Goal: Task Accomplishment & Management: Use online tool/utility

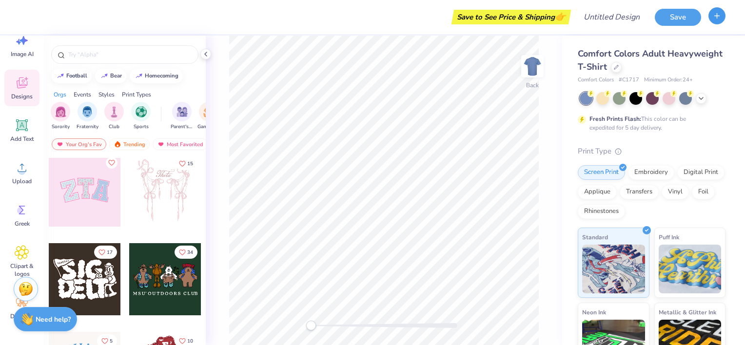
click at [717, 16] on icon "button" at bounding box center [717, 16] width 8 height 8
click at [534, 71] on img at bounding box center [532, 66] width 39 height 39
click at [701, 94] on icon at bounding box center [701, 98] width 8 height 8
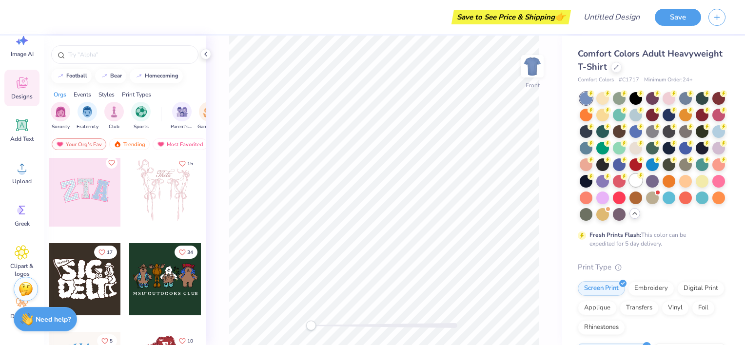
click at [629, 187] on div at bounding box center [635, 180] width 13 height 13
click at [530, 81] on img at bounding box center [532, 66] width 39 height 39
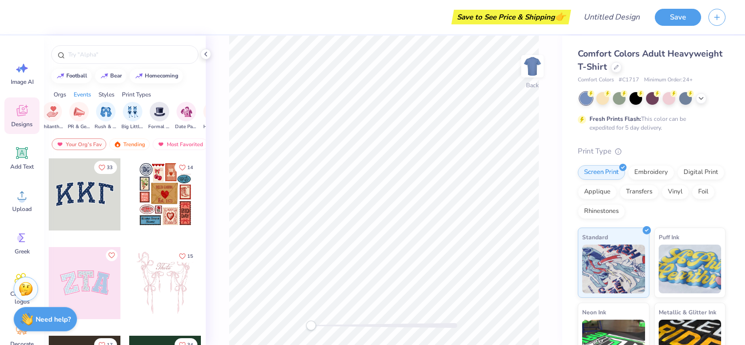
scroll to position [0, 209]
click at [104, 111] on img "filter for Big Little Reveal" at bounding box center [107, 110] width 11 height 11
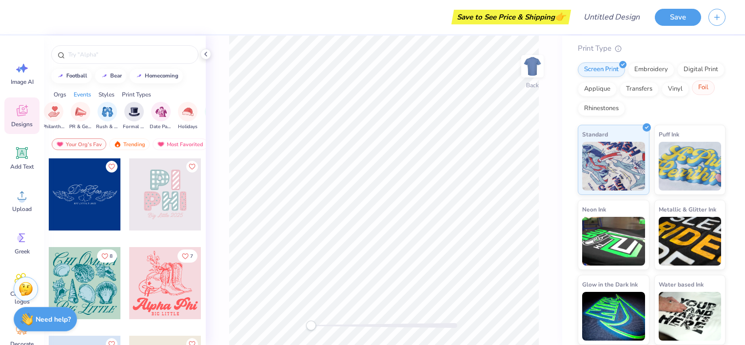
scroll to position [0, 0]
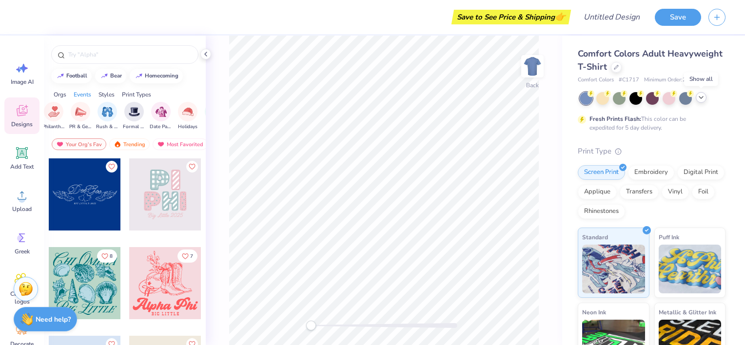
click at [705, 96] on div at bounding box center [701, 97] width 11 height 11
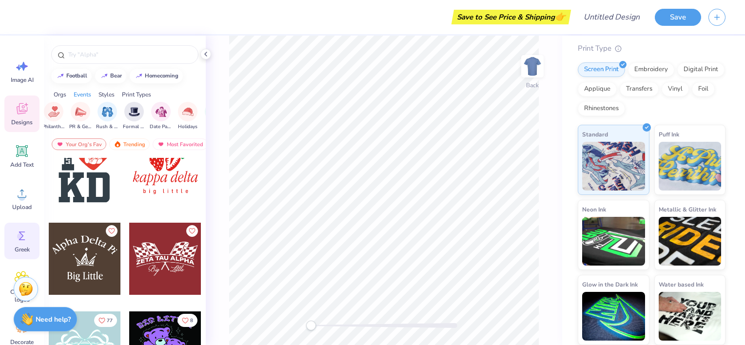
scroll to position [2, 0]
click at [28, 62] on icon at bounding box center [22, 65] width 15 height 15
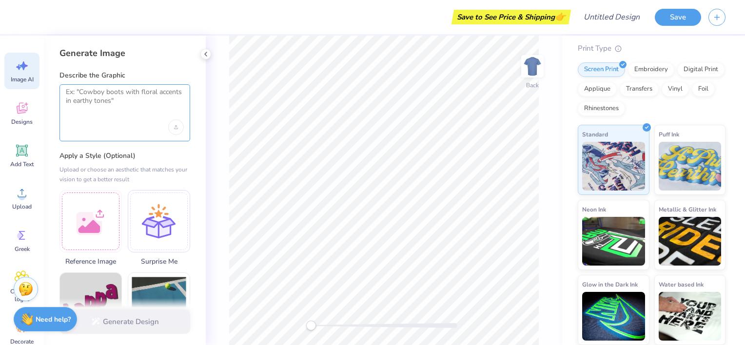
click at [116, 102] on textarea at bounding box center [125, 100] width 118 height 24
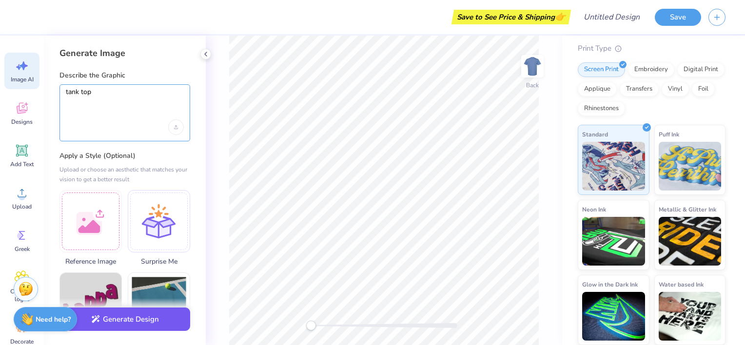
type textarea "tank top"
click at [129, 324] on button "Generate Design" at bounding box center [124, 320] width 131 height 24
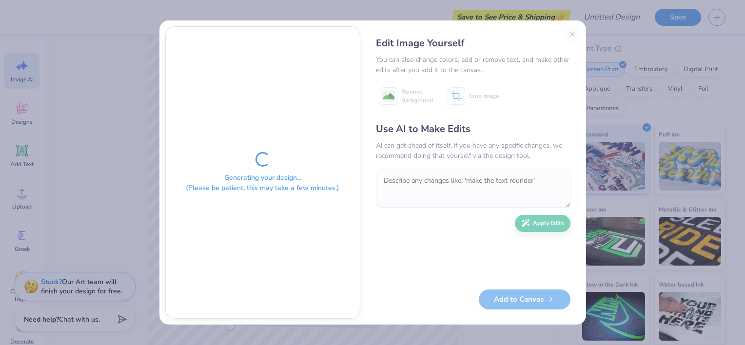
click at [571, 33] on div "Edit Image Yourself You can also change colors, add or remove text, and make ot…" at bounding box center [473, 172] width 214 height 292
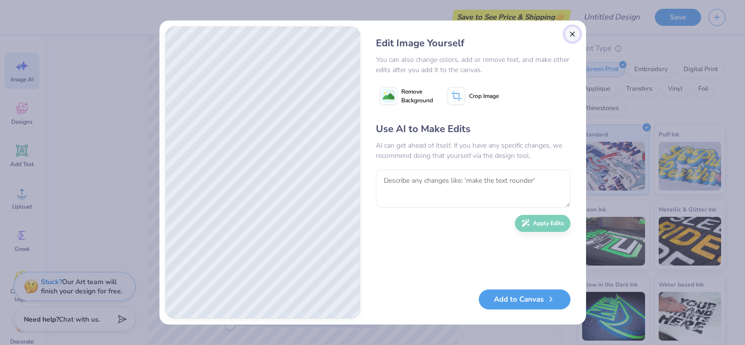
click at [567, 36] on button "Close" at bounding box center [573, 34] width 16 height 16
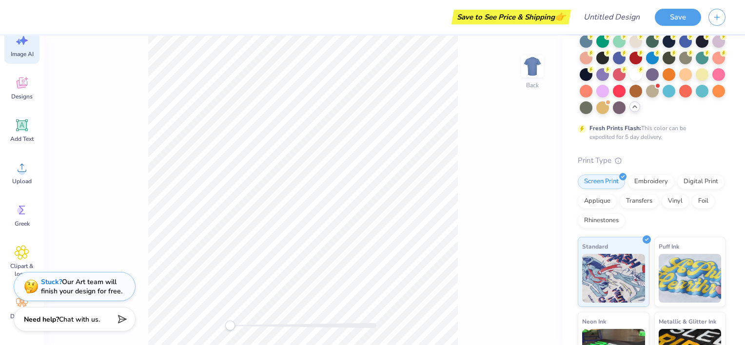
scroll to position [0, 0]
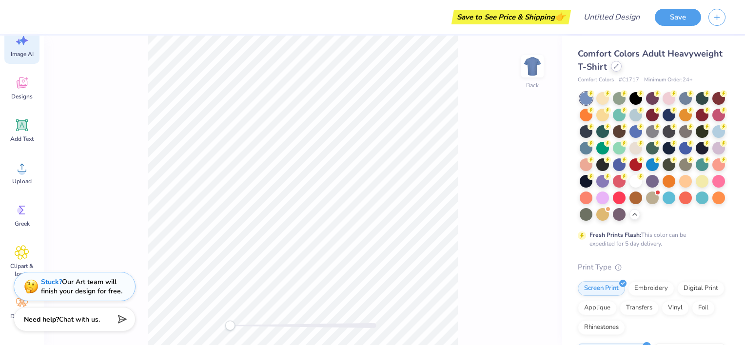
click at [619, 67] on icon at bounding box center [616, 66] width 5 height 5
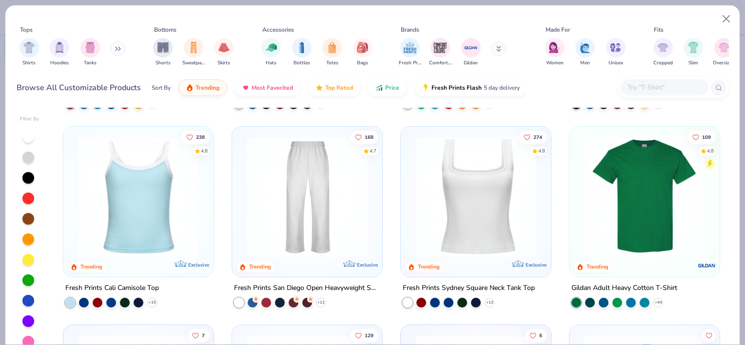
scroll to position [184, 0]
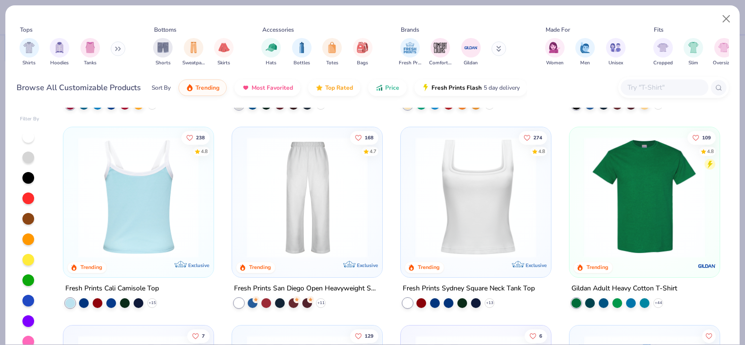
click at [143, 211] on img at bounding box center [138, 197] width 131 height 121
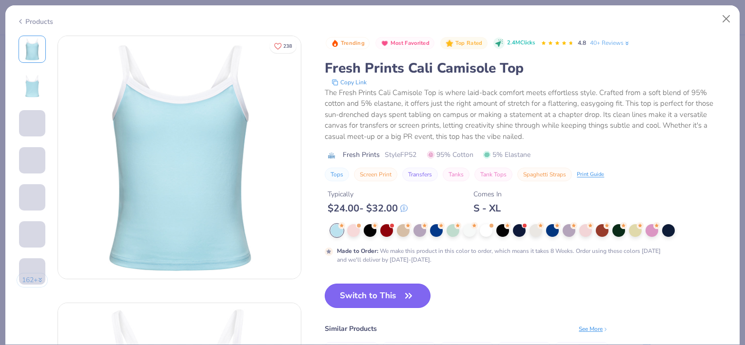
drag, startPoint x: 359, startPoint y: 292, endPoint x: 339, endPoint y: 295, distance: 20.2
click at [339, 295] on button "Switch to This" at bounding box center [378, 296] width 106 height 24
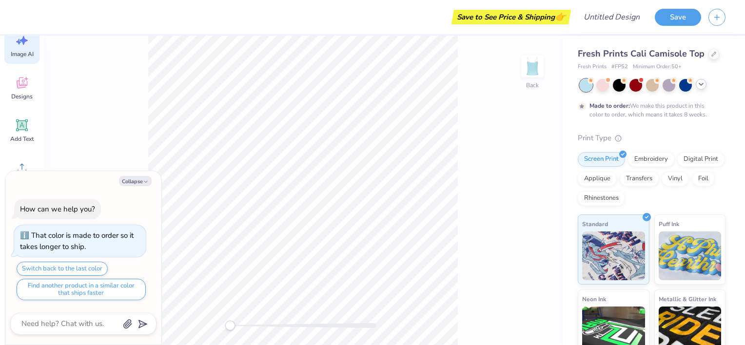
click at [700, 84] on icon at bounding box center [701, 84] width 8 height 8
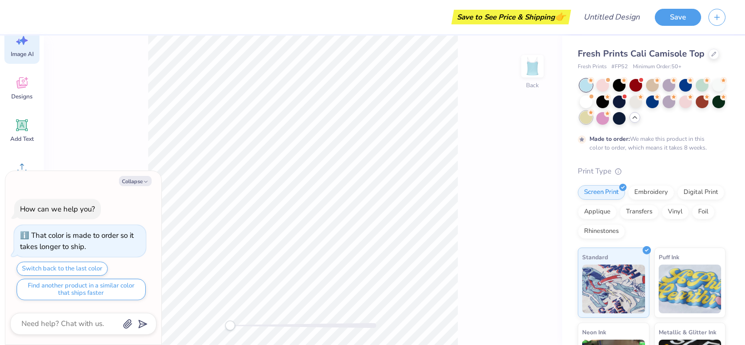
click at [592, 117] on div at bounding box center [586, 117] width 13 height 13
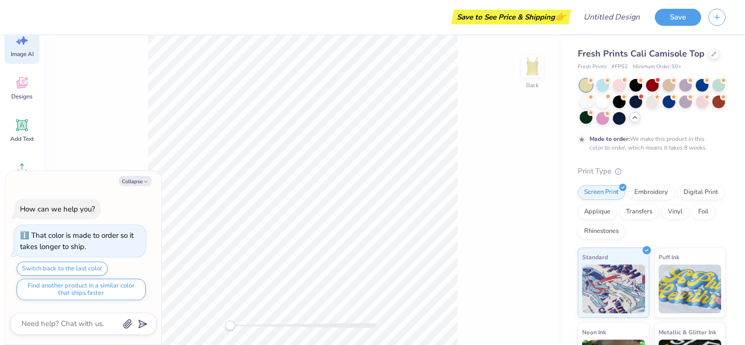
click at [637, 117] on polyline at bounding box center [635, 118] width 4 height 2
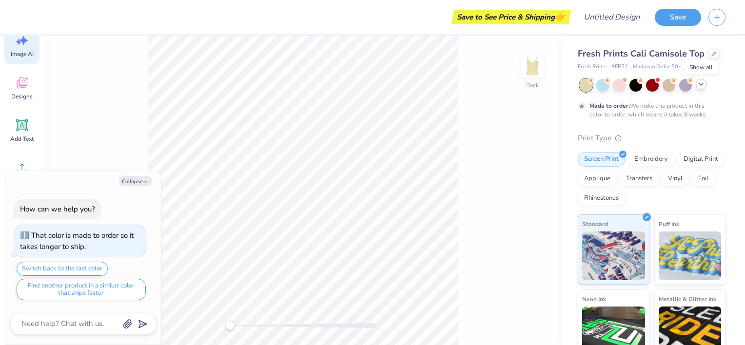
click at [702, 83] on icon at bounding box center [701, 84] width 8 height 8
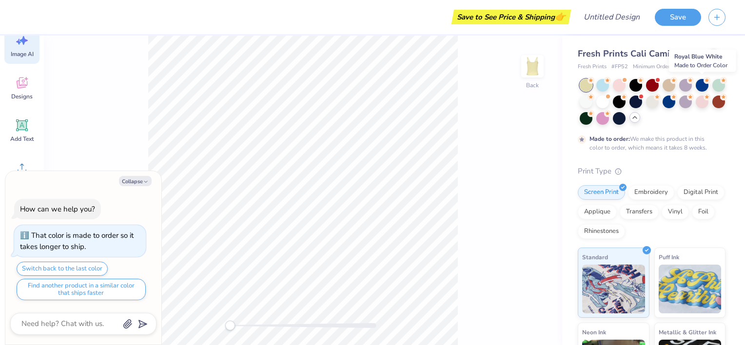
click at [702, 83] on div at bounding box center [702, 85] width 13 height 13
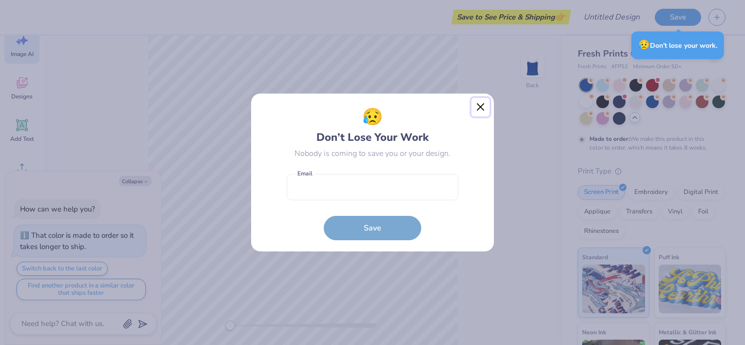
click at [482, 106] on button "Close" at bounding box center [480, 107] width 19 height 19
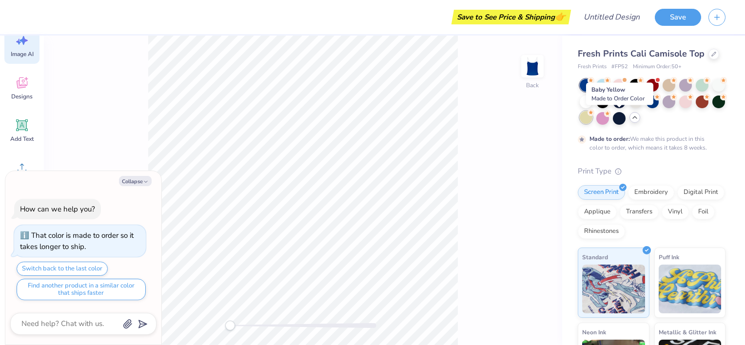
click at [592, 119] on div at bounding box center [586, 117] width 13 height 13
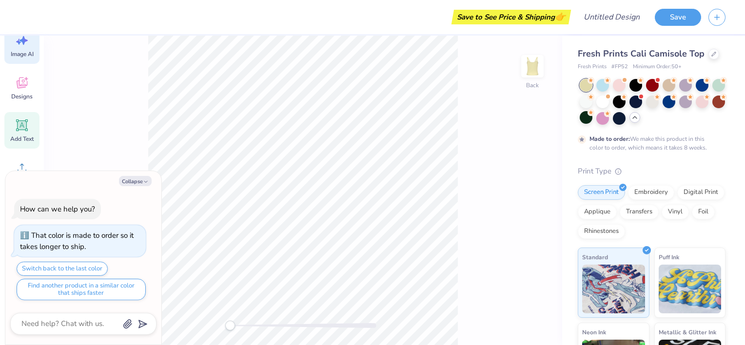
click at [28, 131] on icon at bounding box center [22, 125] width 15 height 15
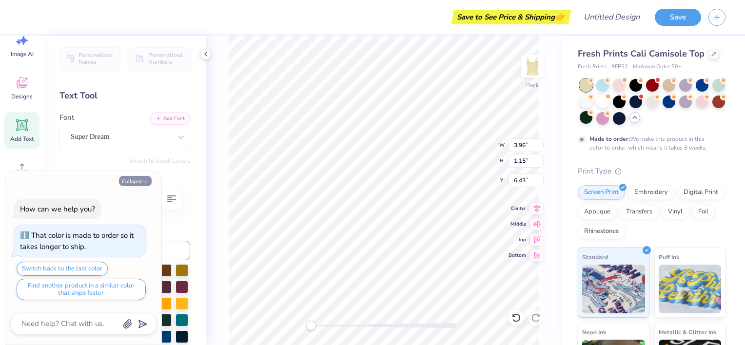
click at [140, 181] on button "Collapse" at bounding box center [135, 181] width 33 height 10
type textarea "x"
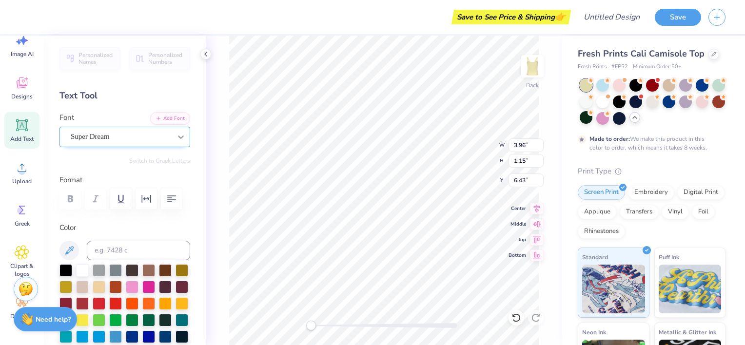
click at [178, 138] on icon at bounding box center [181, 137] width 6 height 3
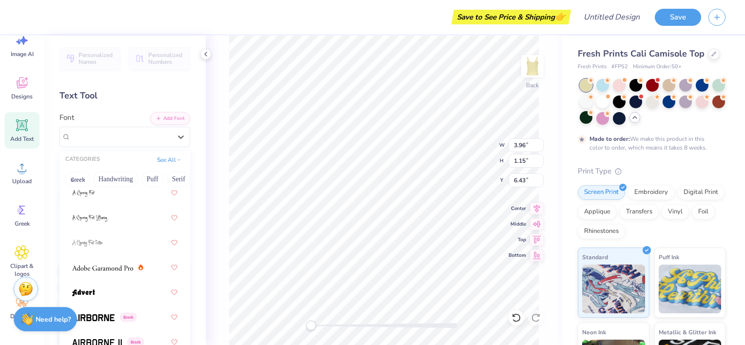
scroll to position [125, 0]
click at [107, 240] on div at bounding box center [124, 242] width 105 height 18
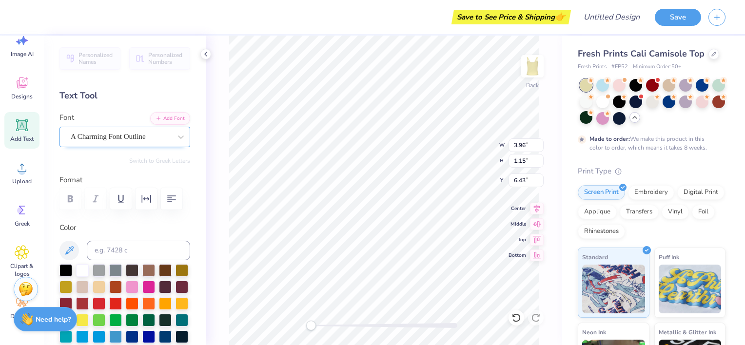
click at [140, 140] on div "A Charming Font Outline" at bounding box center [121, 136] width 102 height 15
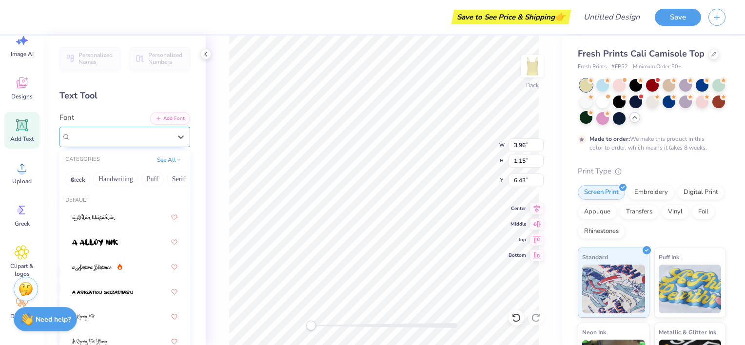
click at [140, 140] on div "A Charming Font Outline" at bounding box center [121, 136] width 100 height 11
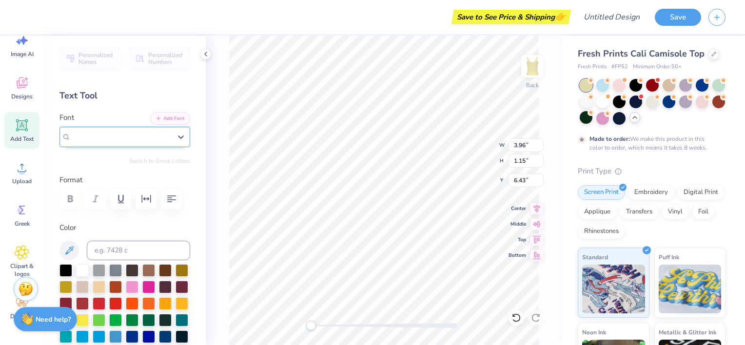
click at [140, 140] on div "A Charming Font Outline" at bounding box center [121, 136] width 100 height 11
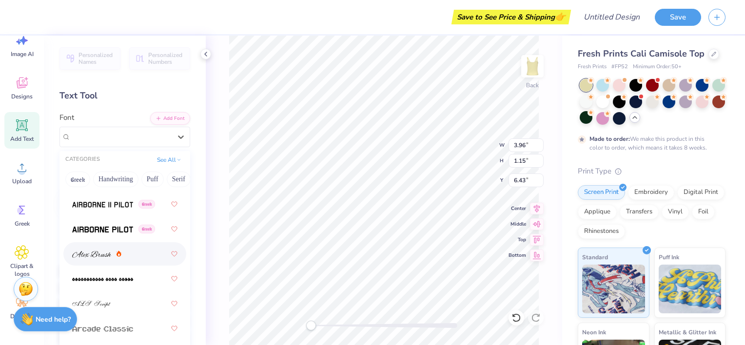
scroll to position [306, 0]
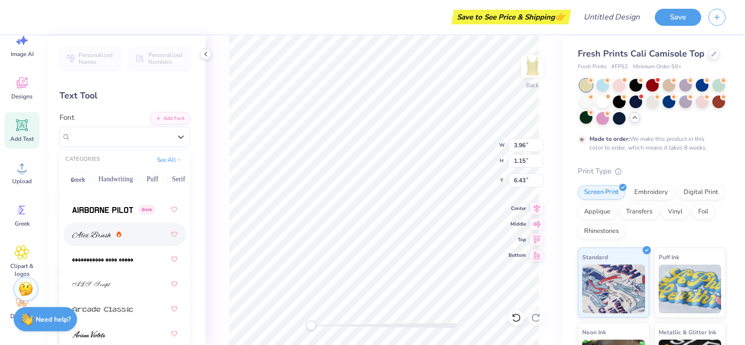
click at [101, 230] on span at bounding box center [91, 235] width 39 height 10
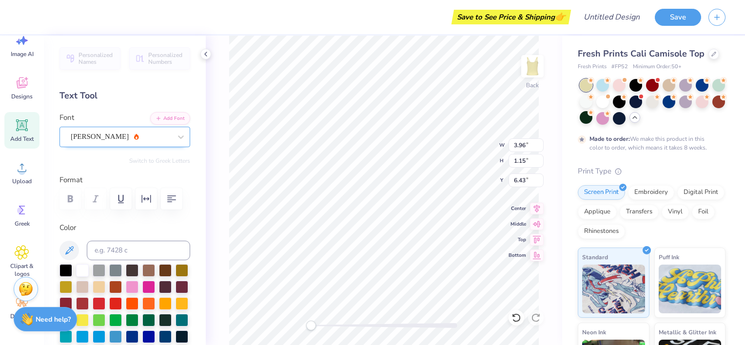
click at [145, 135] on div "[PERSON_NAME]" at bounding box center [121, 136] width 102 height 15
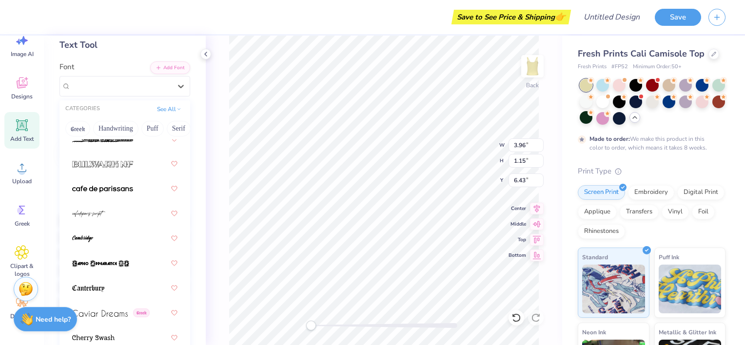
scroll to position [1346, 0]
click at [118, 197] on div at bounding box center [124, 187] width 123 height 23
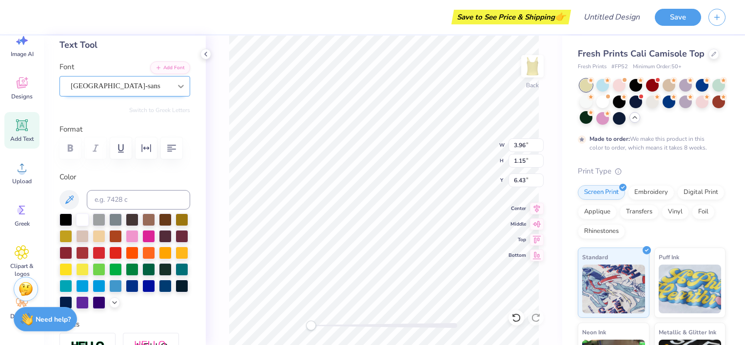
click at [176, 87] on icon at bounding box center [181, 86] width 10 height 10
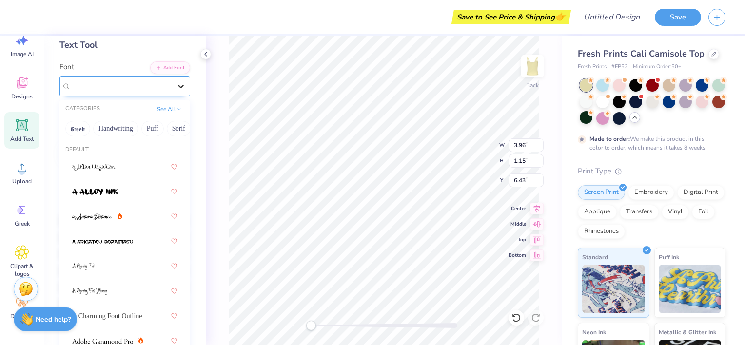
click at [172, 91] on div at bounding box center [181, 87] width 18 height 18
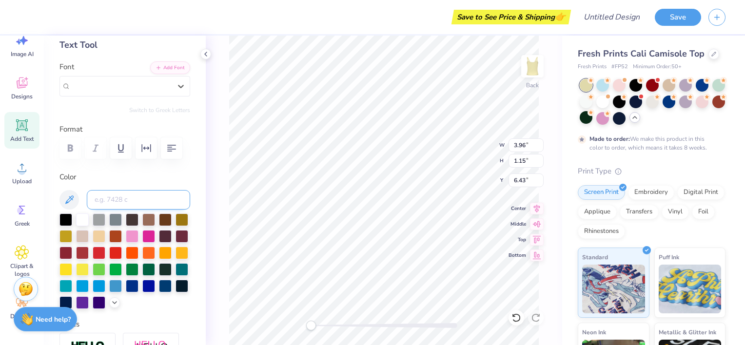
click at [137, 201] on input at bounding box center [138, 199] width 103 height 19
type textarea "M"
type textarea "B"
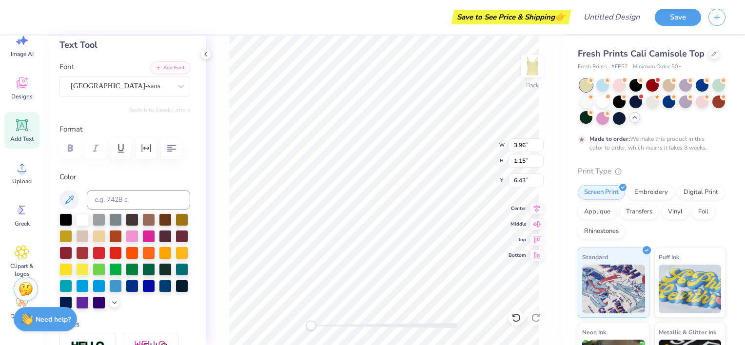
type textarea "LIL"
click at [216, 263] on div "Back" at bounding box center [384, 191] width 356 height 310
click at [25, 83] on icon at bounding box center [22, 83] width 15 height 15
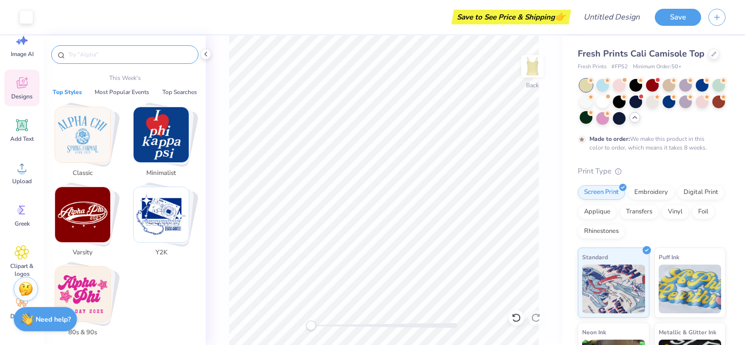
click at [117, 57] on input "text" at bounding box center [129, 55] width 125 height 10
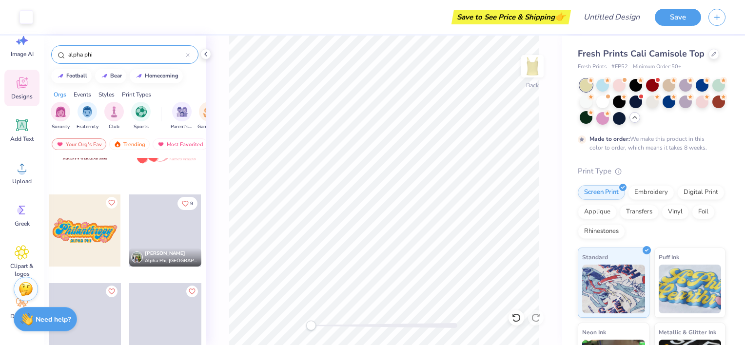
scroll to position [3514, 0]
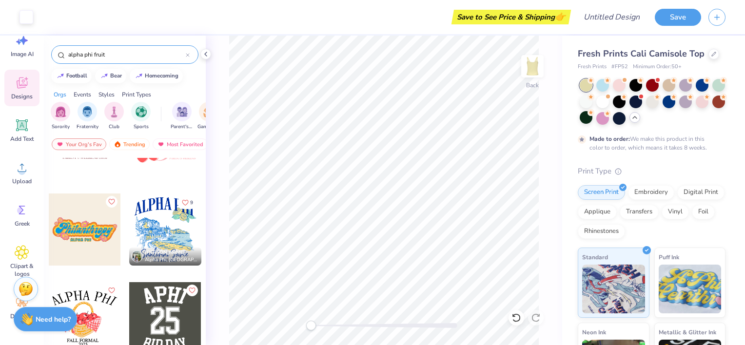
type input "alpha phi fruit"
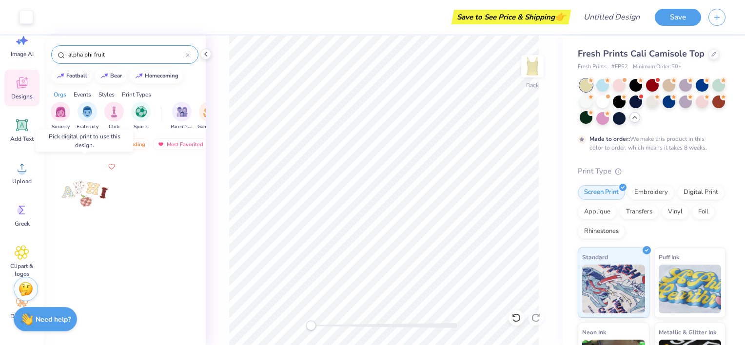
click at [96, 199] on div at bounding box center [85, 194] width 72 height 72
click at [93, 195] on div at bounding box center [85, 194] width 72 height 72
click at [105, 193] on div at bounding box center [85, 194] width 72 height 72
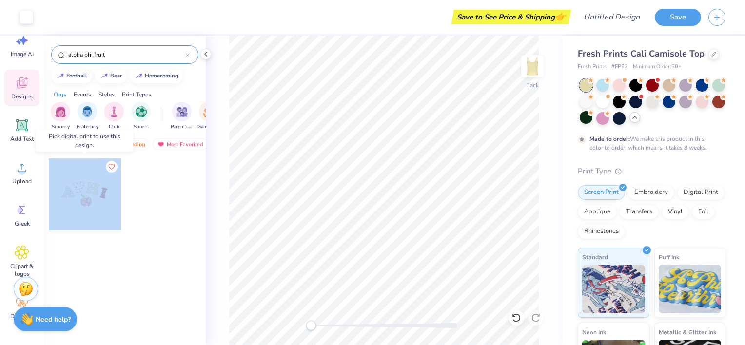
click at [105, 193] on div at bounding box center [85, 194] width 72 height 72
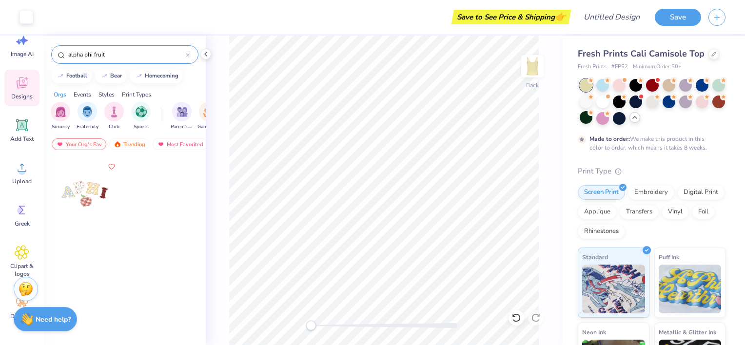
click at [144, 224] on div at bounding box center [165, 202] width 73 height 88
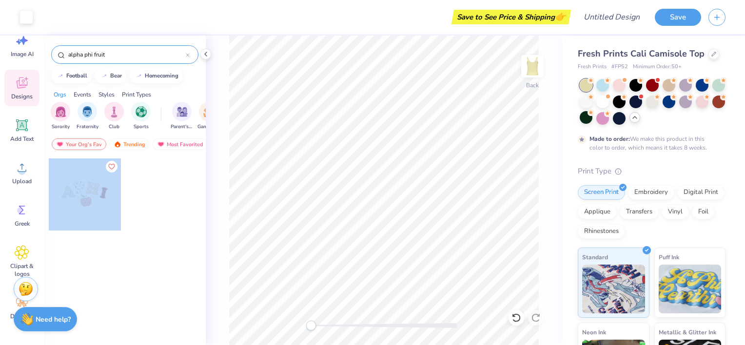
click at [395, 188] on div "Art colors Save to See Price & Shipping 👉 Design Title Save Image AI Designs Ad…" at bounding box center [372, 172] width 745 height 345
click at [145, 231] on div at bounding box center [165, 202] width 73 height 88
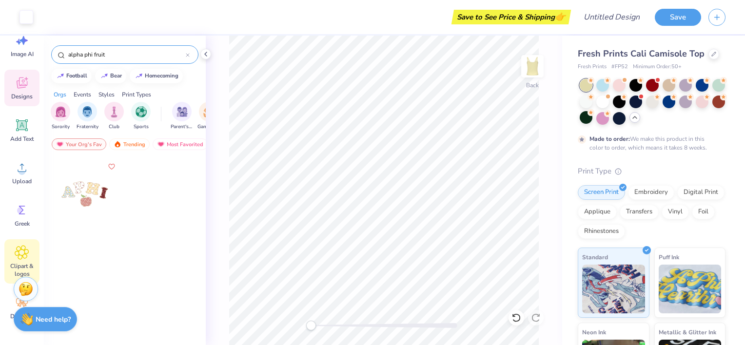
click at [21, 249] on icon at bounding box center [22, 253] width 14 height 14
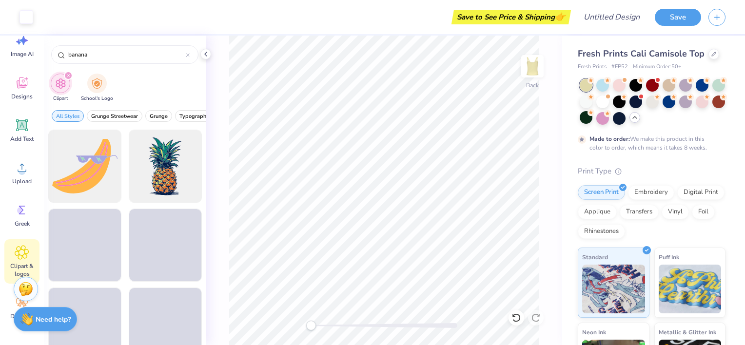
scroll to position [20, 0]
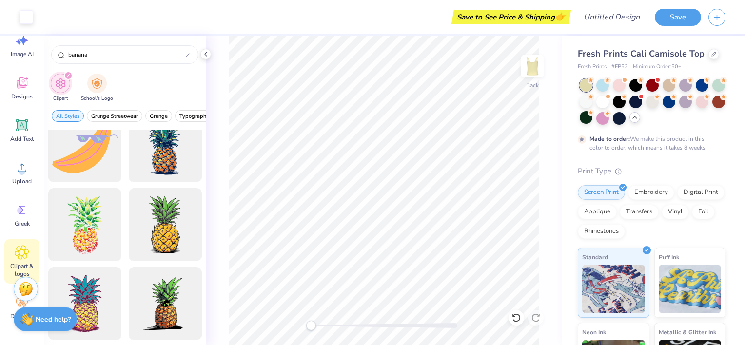
type input "banana"
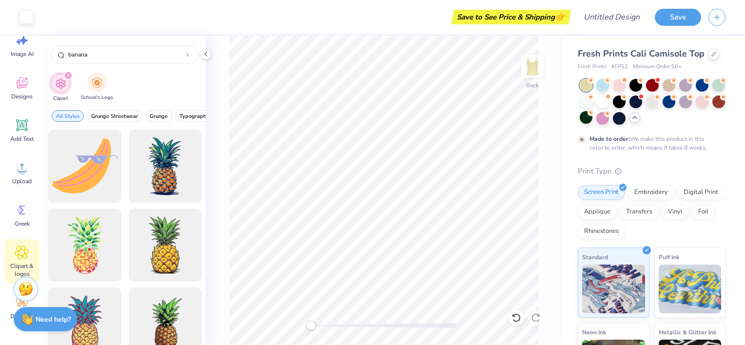
click at [98, 93] on div "School's Logo" at bounding box center [97, 87] width 32 height 29
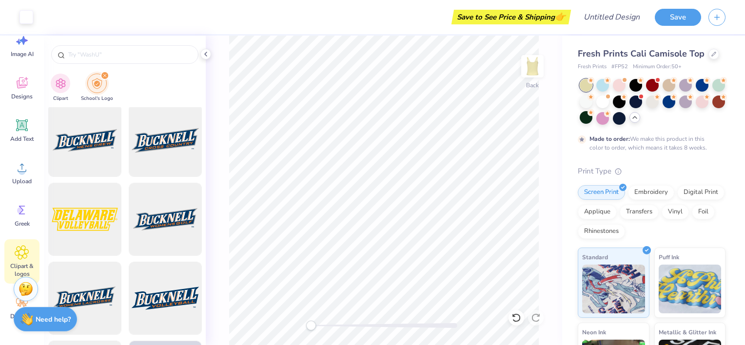
scroll to position [320, 0]
click at [20, 219] on div "Greek" at bounding box center [21, 215] width 35 height 37
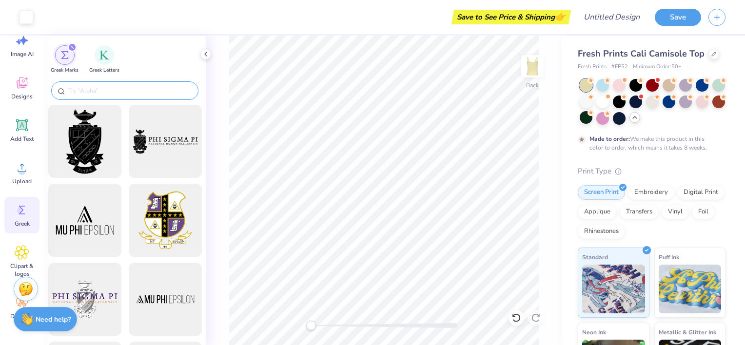
click at [153, 88] on input "text" at bounding box center [129, 91] width 125 height 10
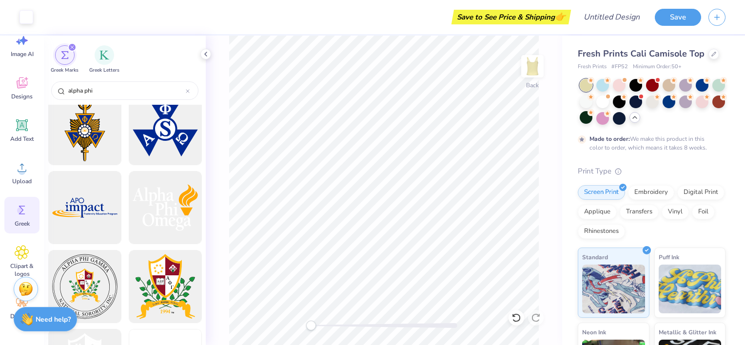
scroll to position [505, 0]
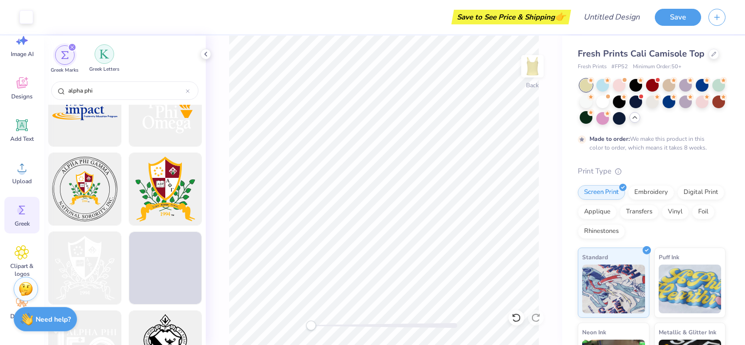
type input "alpha phi"
click at [98, 58] on div "filter for Greek Letters" at bounding box center [104, 53] width 19 height 19
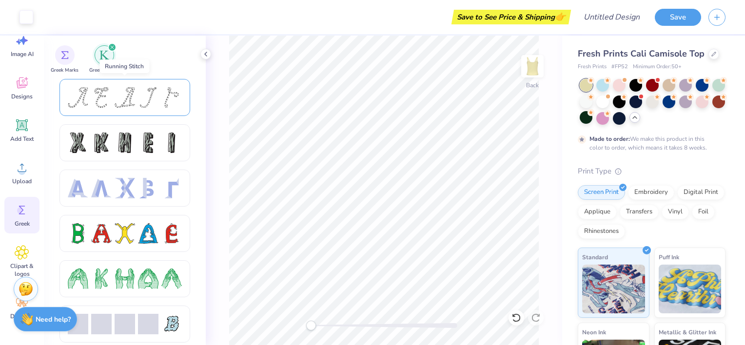
click at [123, 96] on div at bounding box center [125, 97] width 20 height 20
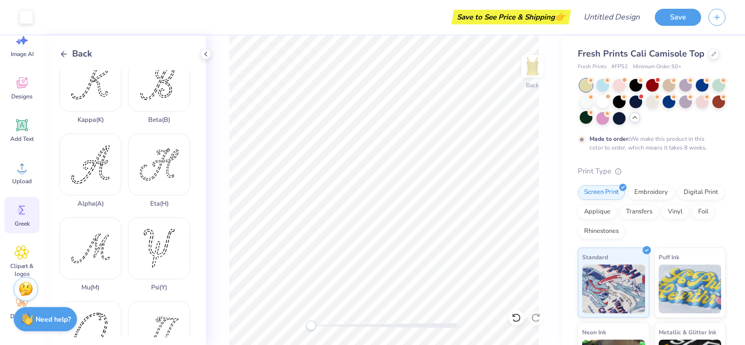
scroll to position [283, 0]
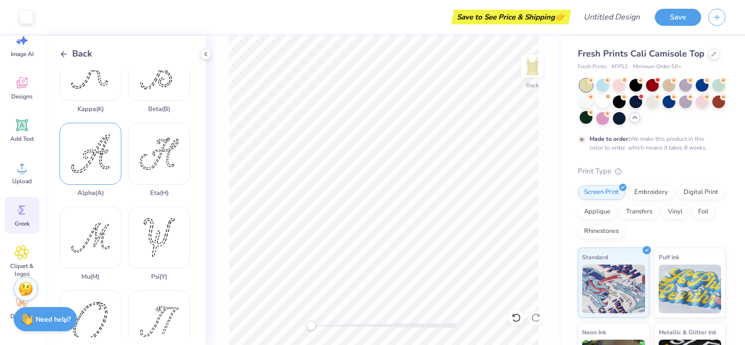
click at [88, 149] on div "Alpha ( A )" at bounding box center [90, 160] width 62 height 74
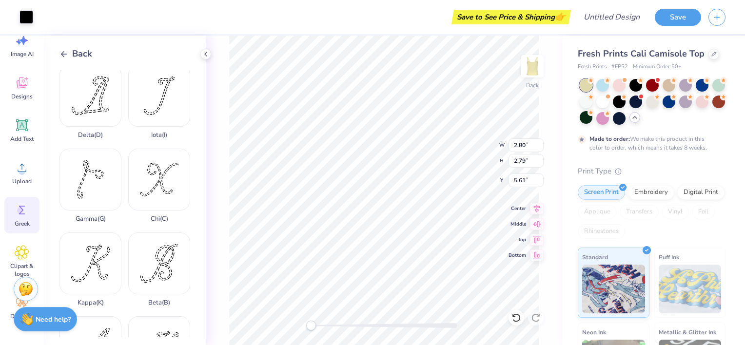
scroll to position [0, 0]
